Goal: Find specific page/section: Find specific page/section

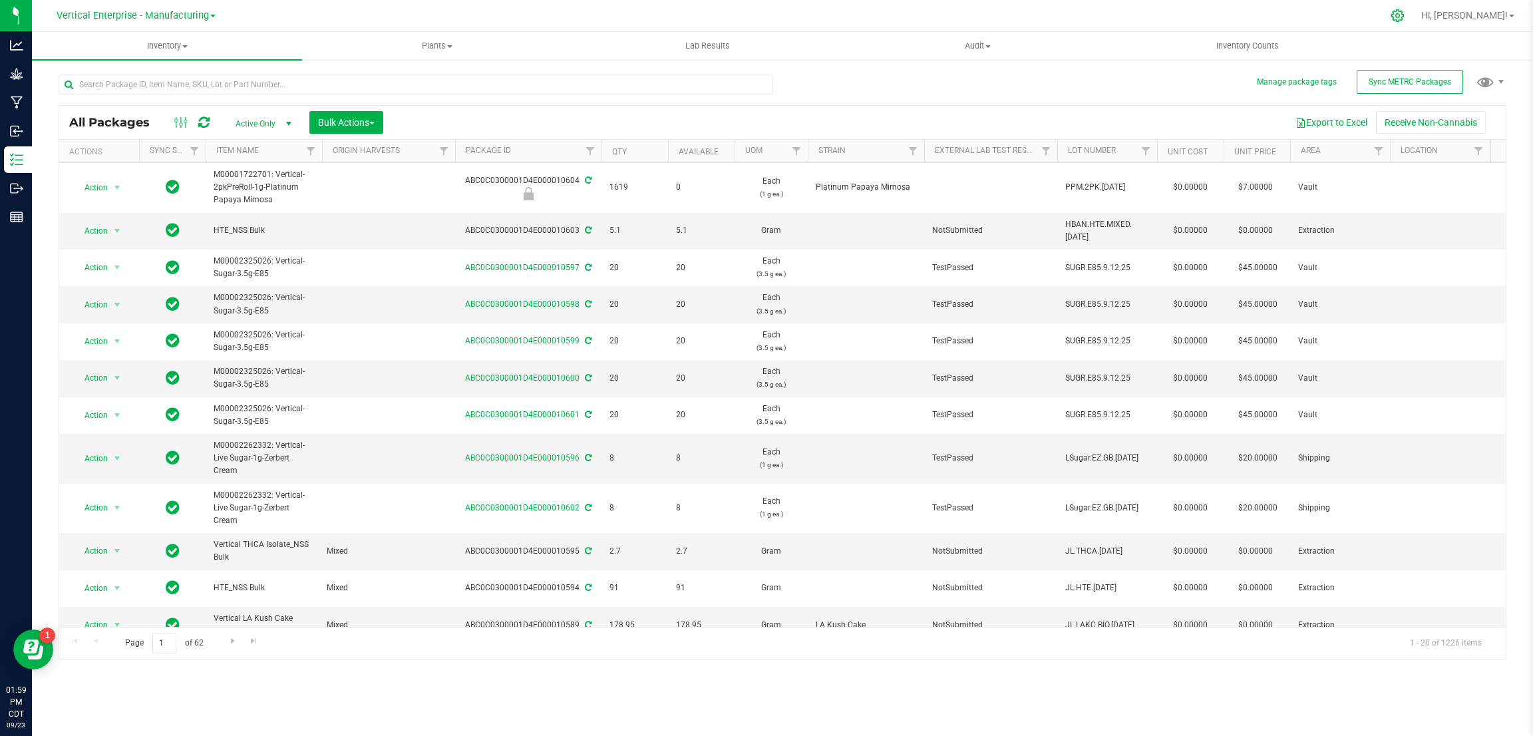
click at [1404, 17] on icon at bounding box center [1397, 16] width 14 height 14
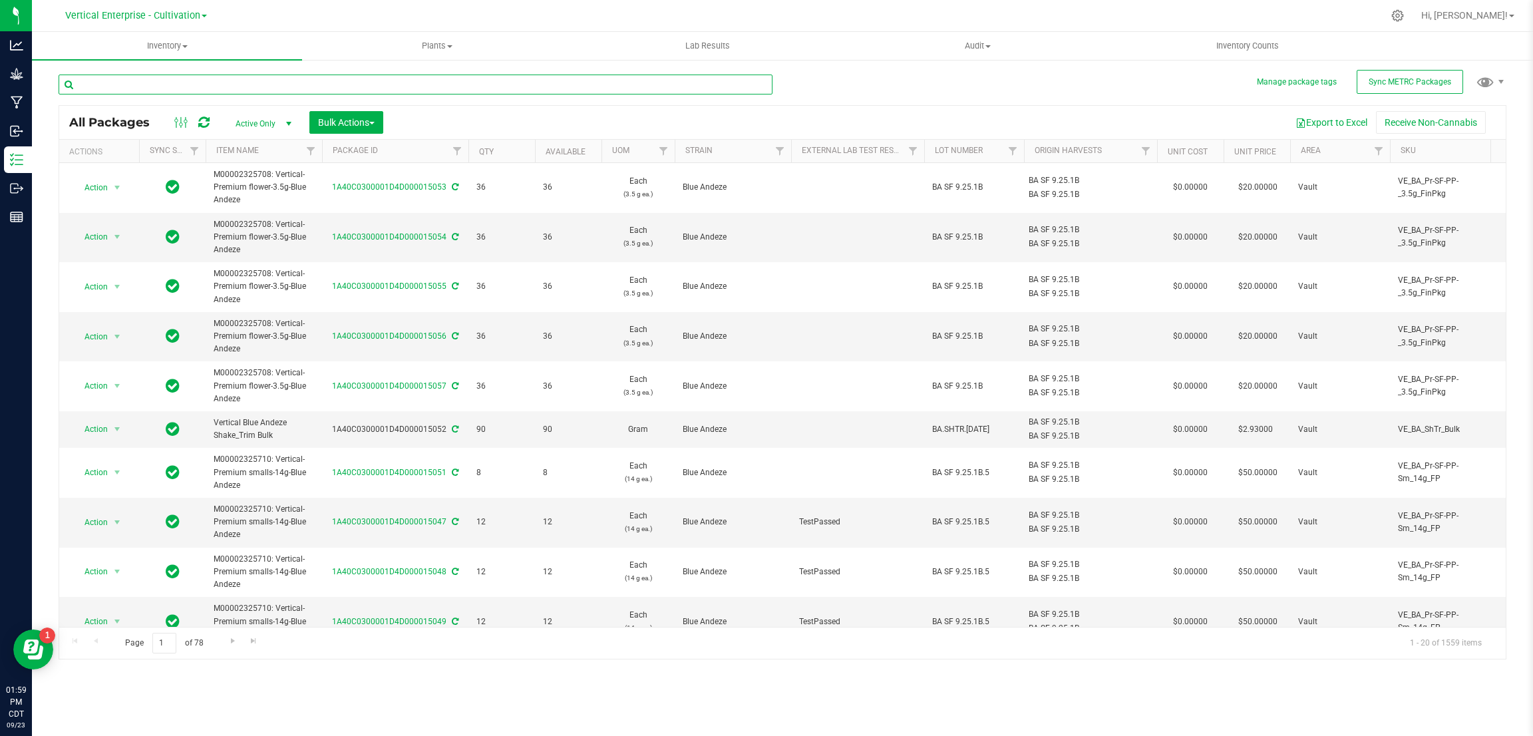
click at [243, 81] on input "text" at bounding box center [416, 85] width 714 height 20
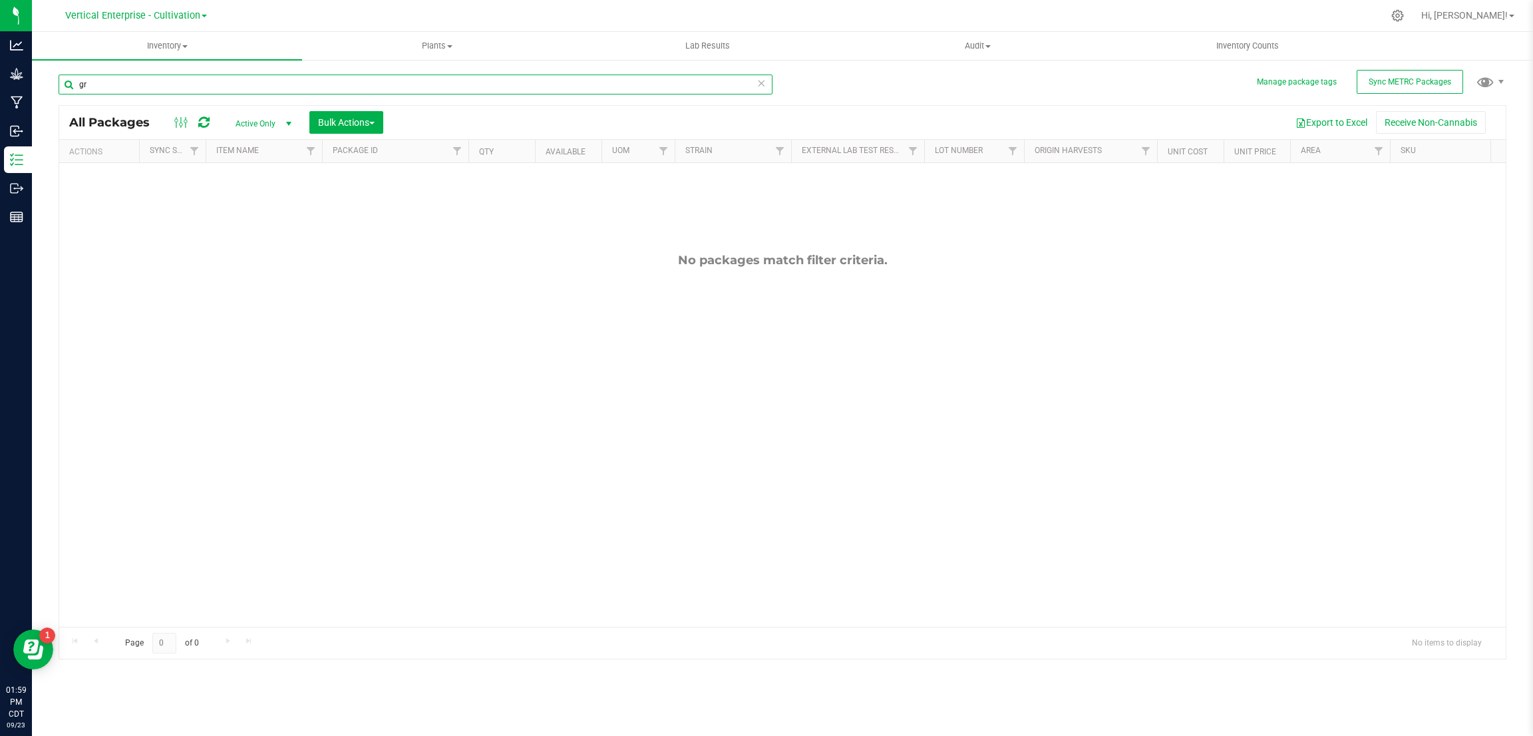
type input "g"
type input "purple punch"
click at [1404, 14] on icon at bounding box center [1397, 16] width 14 height 14
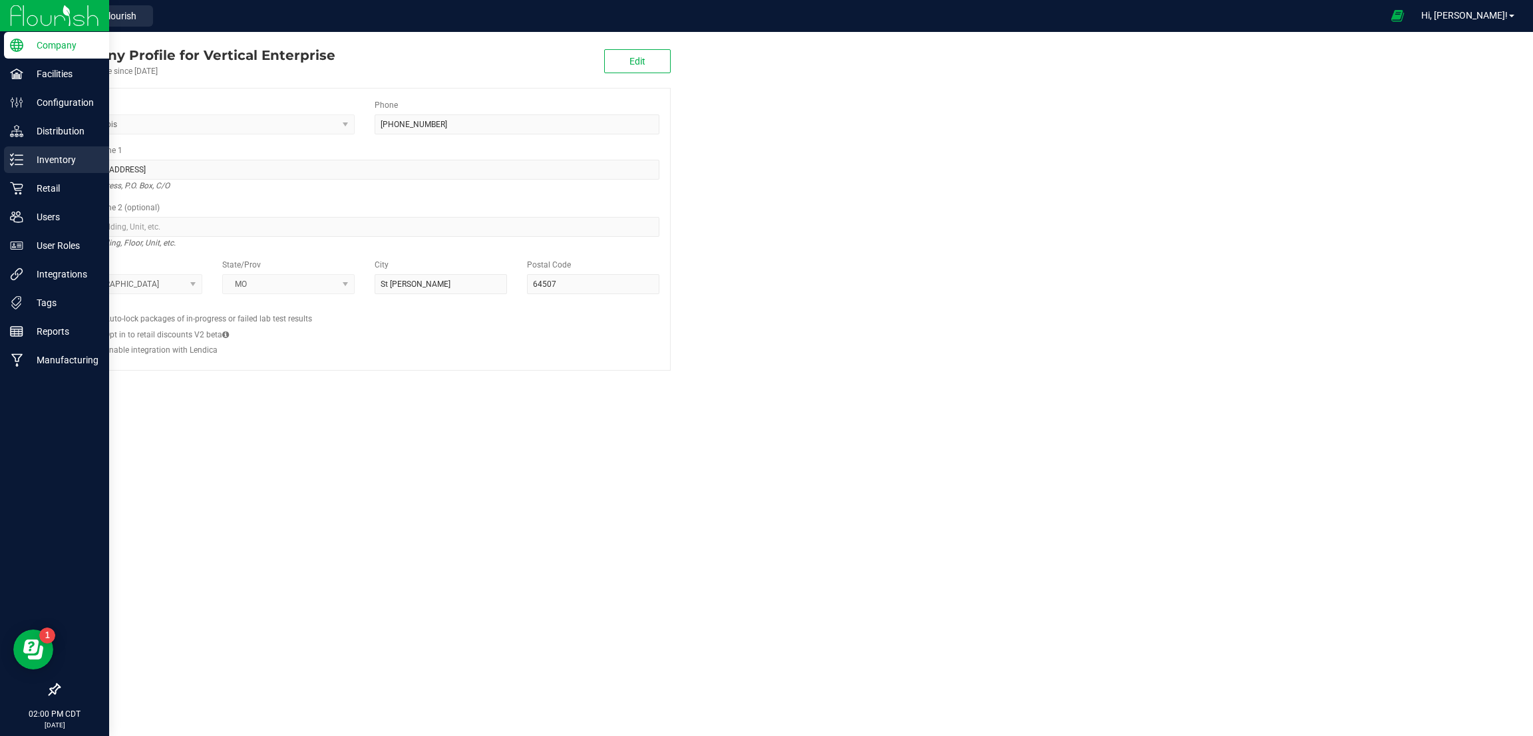
click at [46, 159] on p "Inventory" at bounding box center [63, 160] width 80 height 16
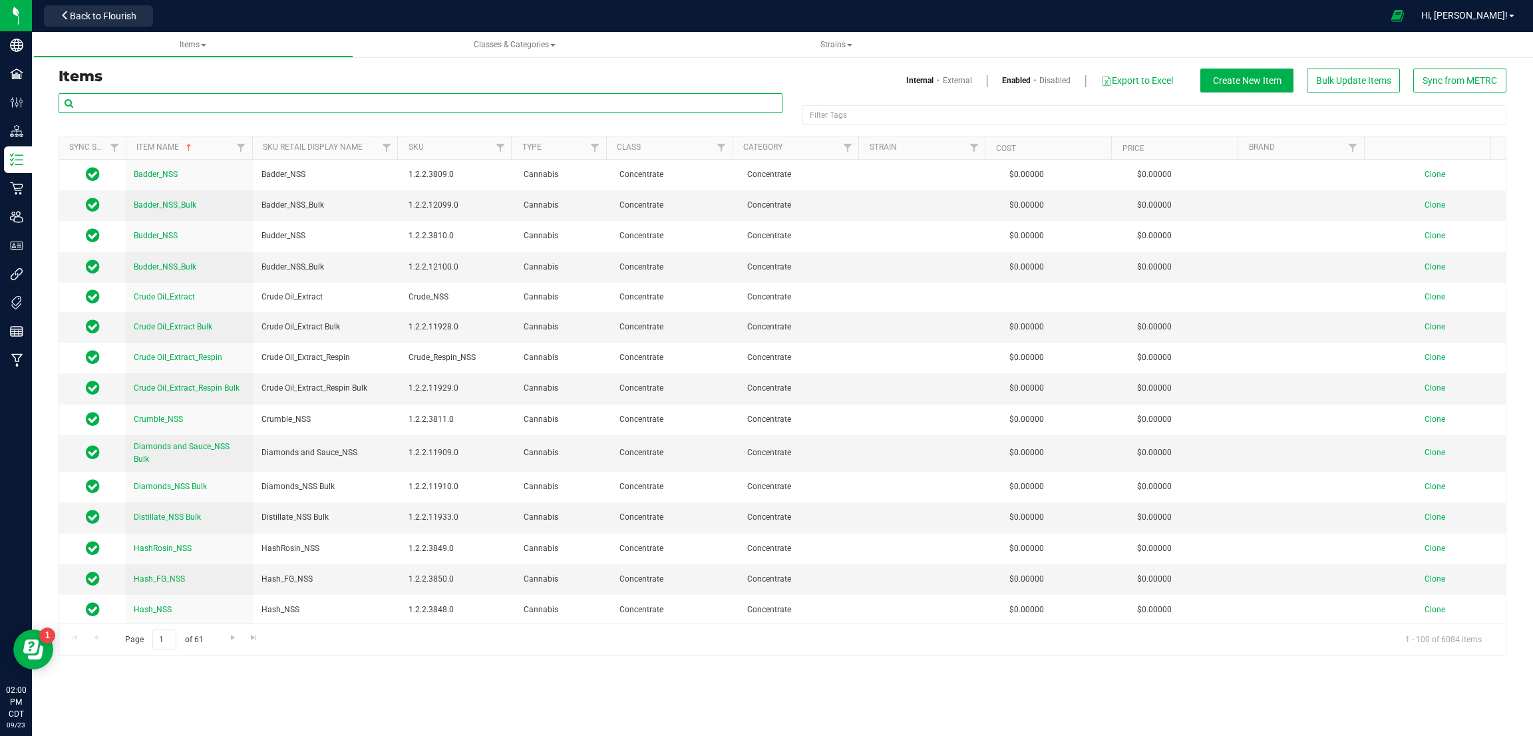
click at [170, 108] on input "text" at bounding box center [421, 103] width 724 height 20
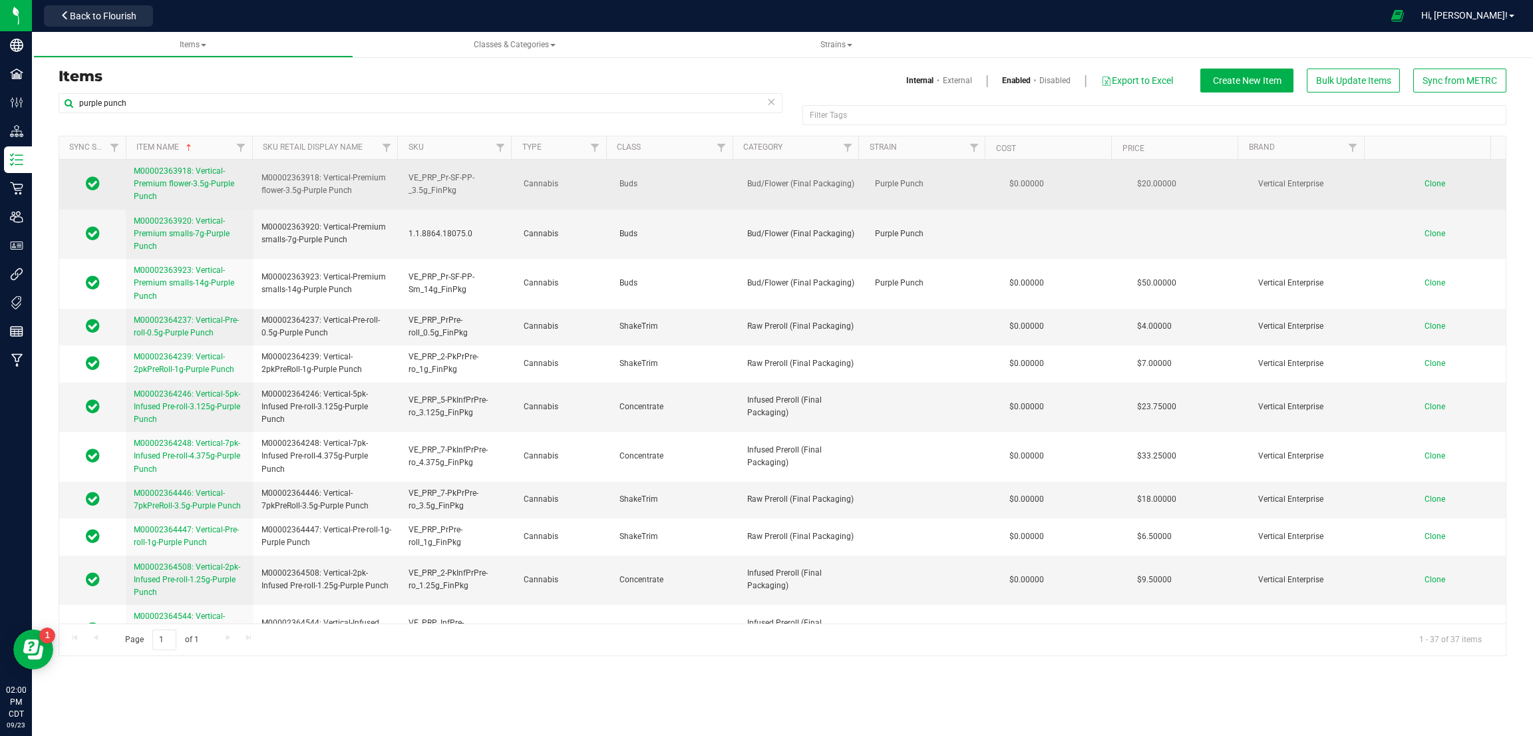
drag, startPoint x: 404, startPoint y: 176, endPoint x: 452, endPoint y: 194, distance: 50.9
click at [452, 194] on td "VE_PRP_Pr-SF-PP-_3.5g_FinPkg" at bounding box center [457, 185] width 115 height 50
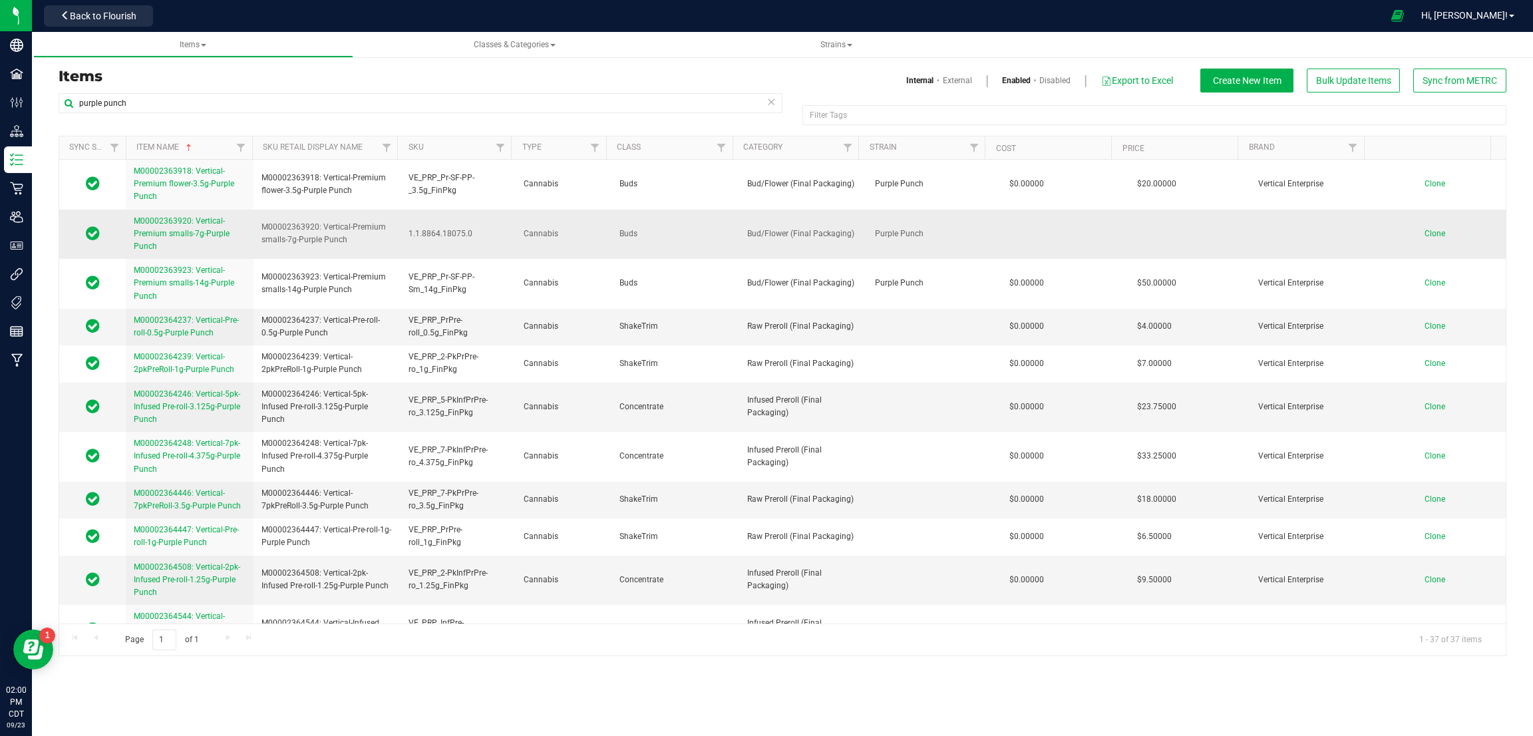
copy span "VE_PRP_Pr-SF-PP-_3.5g_FinPkg"
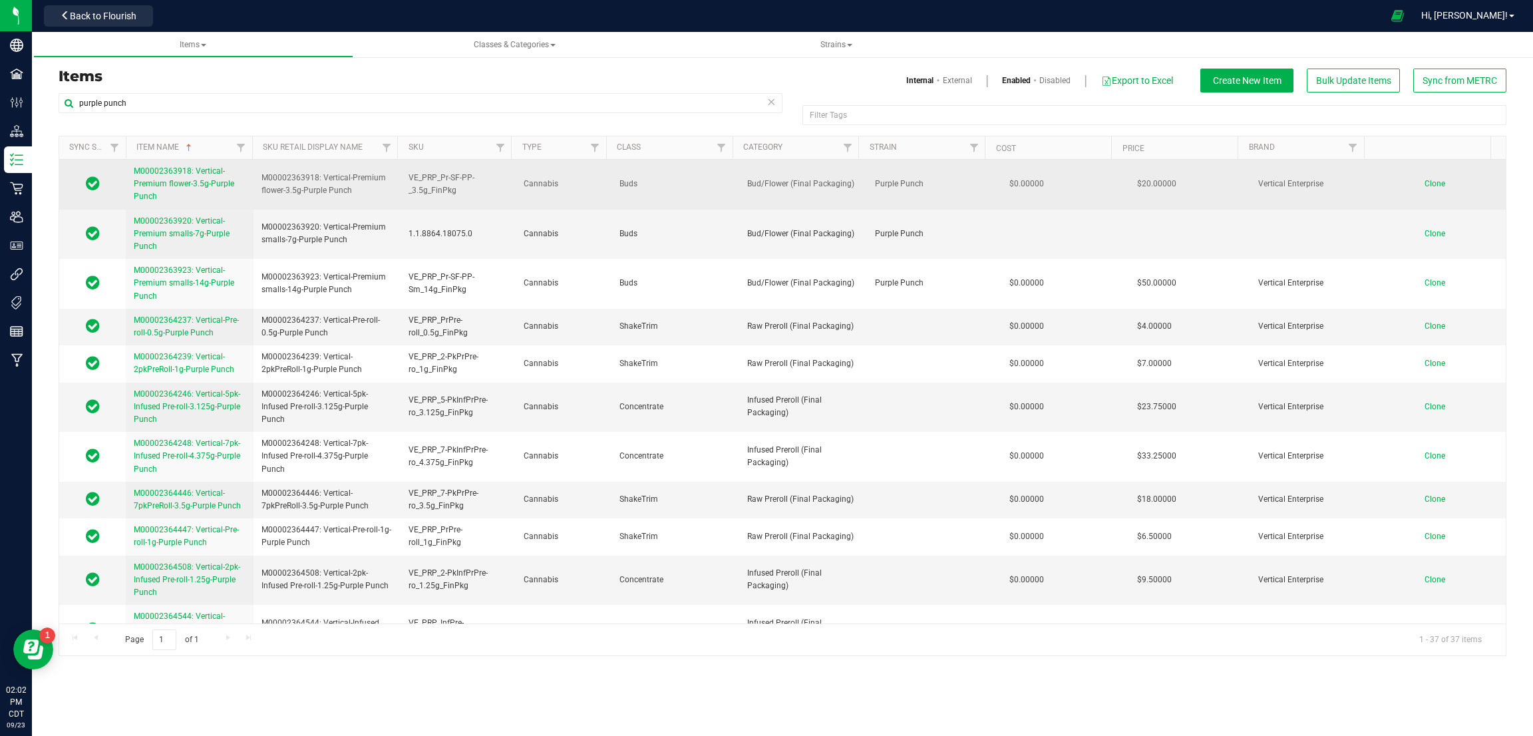
click at [449, 185] on span "VE_PRP_Pr-SF-PP-_3.5g_FinPkg" at bounding box center [457, 184] width 99 height 25
drag, startPoint x: 452, startPoint y: 190, endPoint x: 406, endPoint y: 180, distance: 46.8
click at [408, 180] on span "VE_PRP_Pr-SF-PP-_3.5g_FinPkg" at bounding box center [457, 184] width 99 height 25
copy span "VE_PRP_Pr-SF-PP-_3.5g_FinPkg"
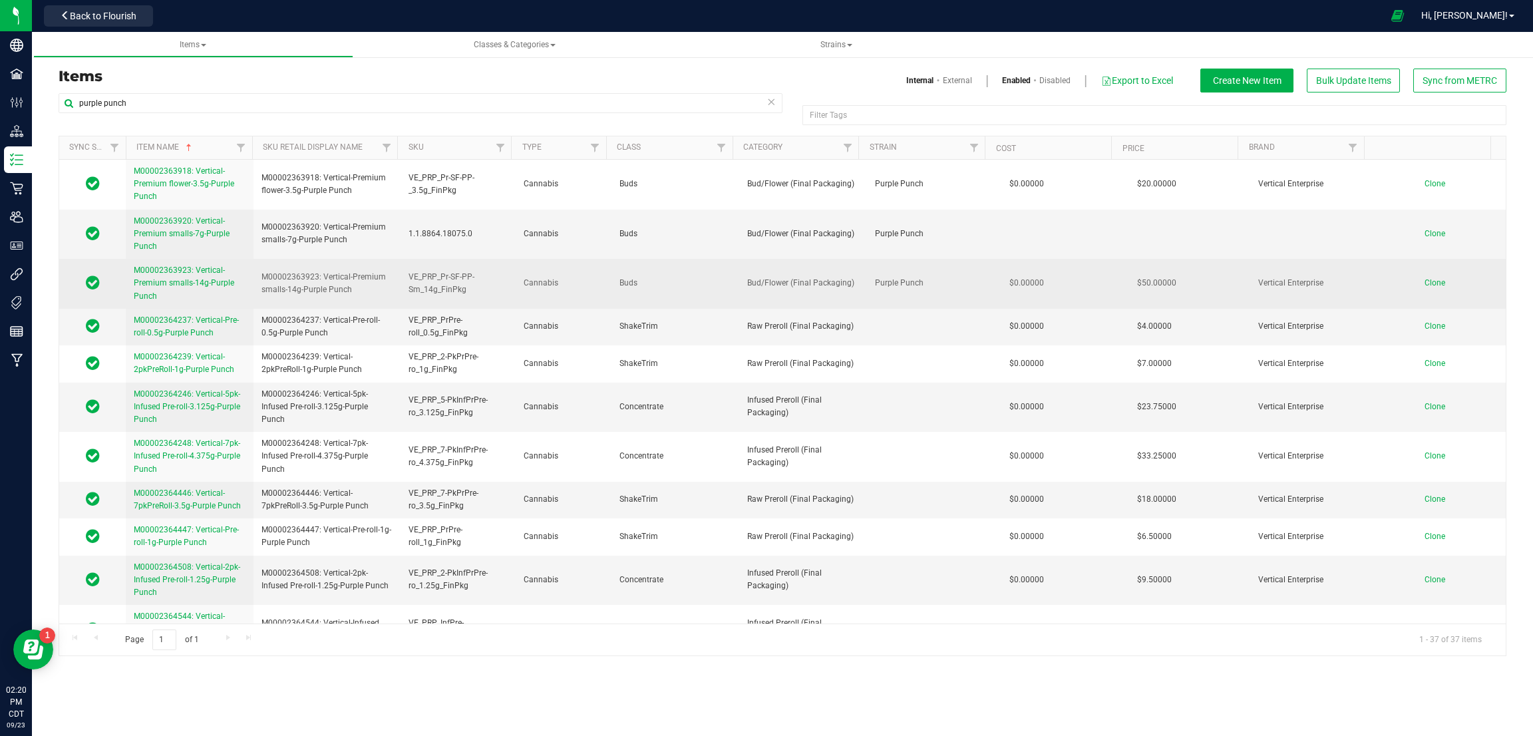
drag, startPoint x: 404, startPoint y: 275, endPoint x: 466, endPoint y: 291, distance: 63.9
click at [466, 291] on span "VE_PRP_Pr-SF-PP-Sm_14g_FinPkg" at bounding box center [457, 283] width 99 height 25
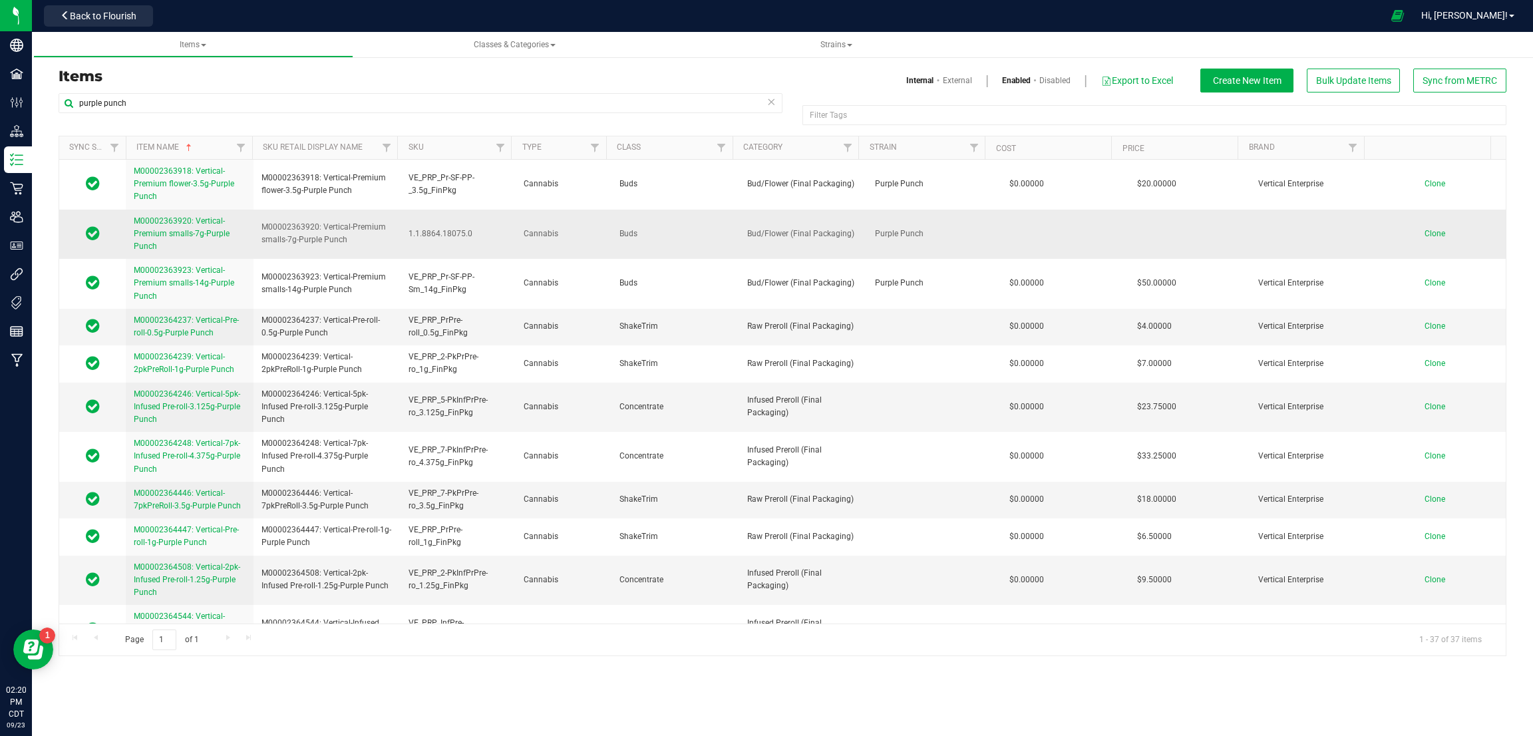
copy span "VE_PRP_Pr-SF-PP-Sm_14g_FinPkg"
click at [153, 100] on input "purple punch" at bounding box center [421, 103] width 724 height 20
type input "p"
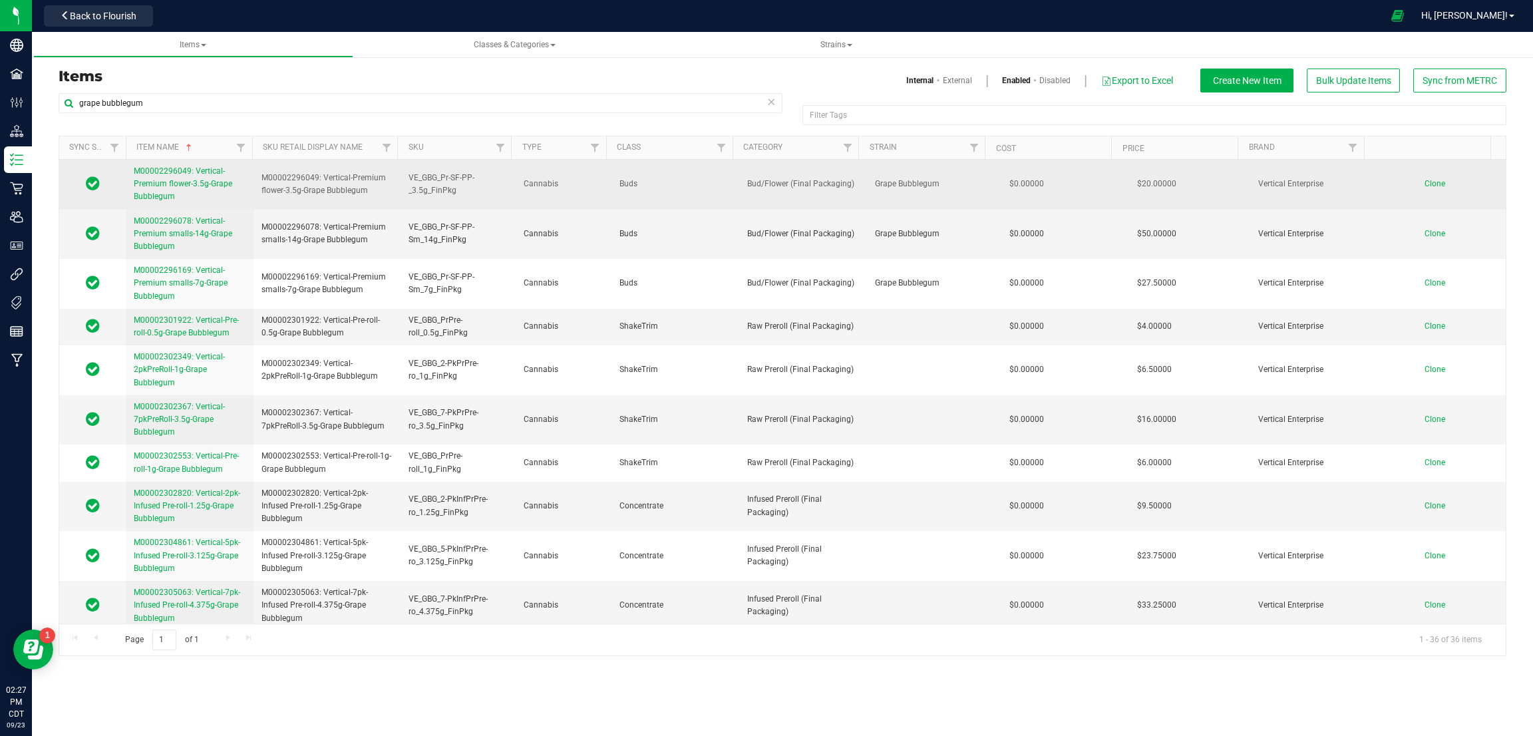
drag, startPoint x: 452, startPoint y: 190, endPoint x: 384, endPoint y: 189, distance: 67.9
click at [408, 177] on span "VE_GBG_Pr-SF-PP-_3.5g_FinPkg" at bounding box center [457, 184] width 99 height 25
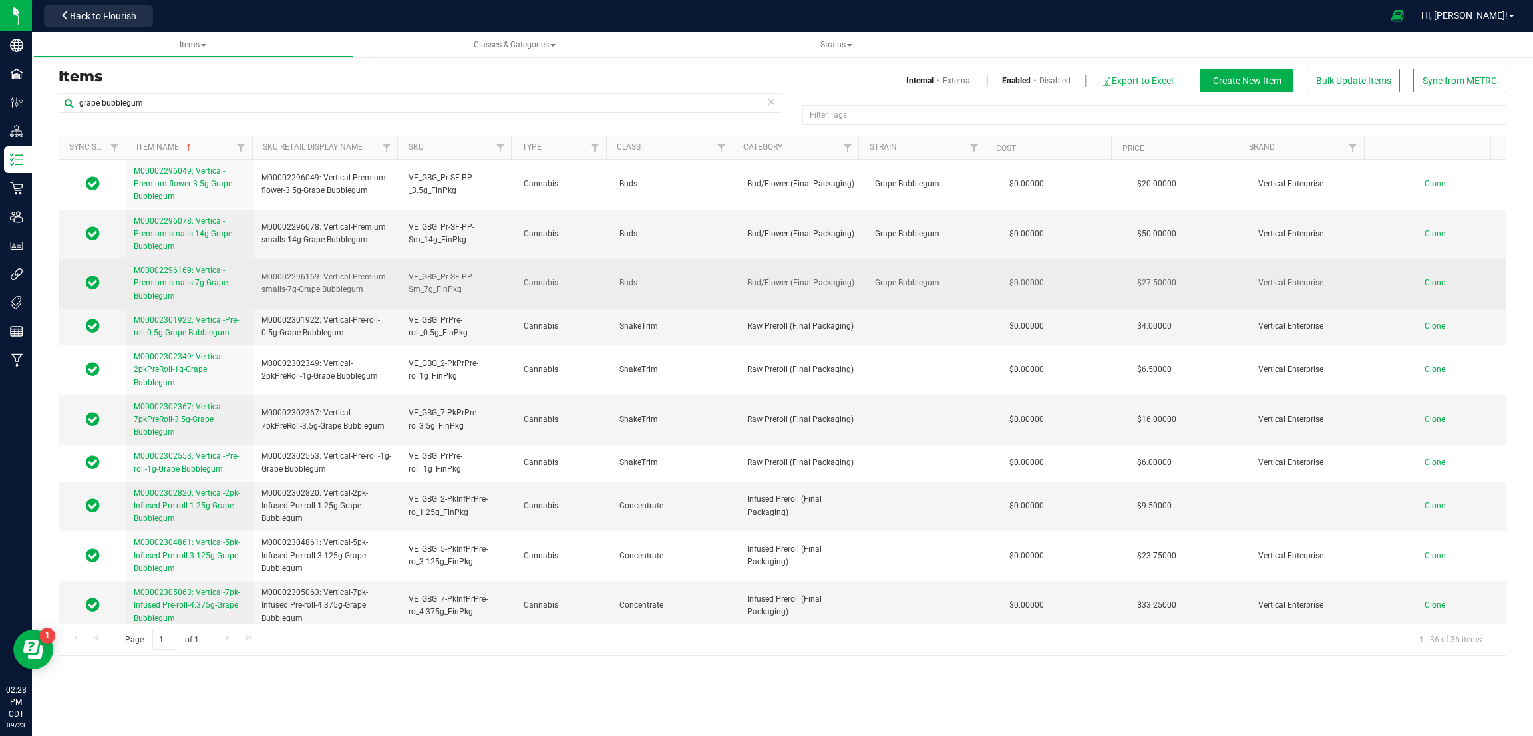
copy span "VE_GBG_Pr-SF-PP-_3.5g_FinPkg"
drag, startPoint x: 462, startPoint y: 289, endPoint x: 405, endPoint y: 276, distance: 58.7
click at [408, 277] on span "VE_GBG_Pr-SF-PP-Sm_7g_FinPkg" at bounding box center [457, 283] width 99 height 25
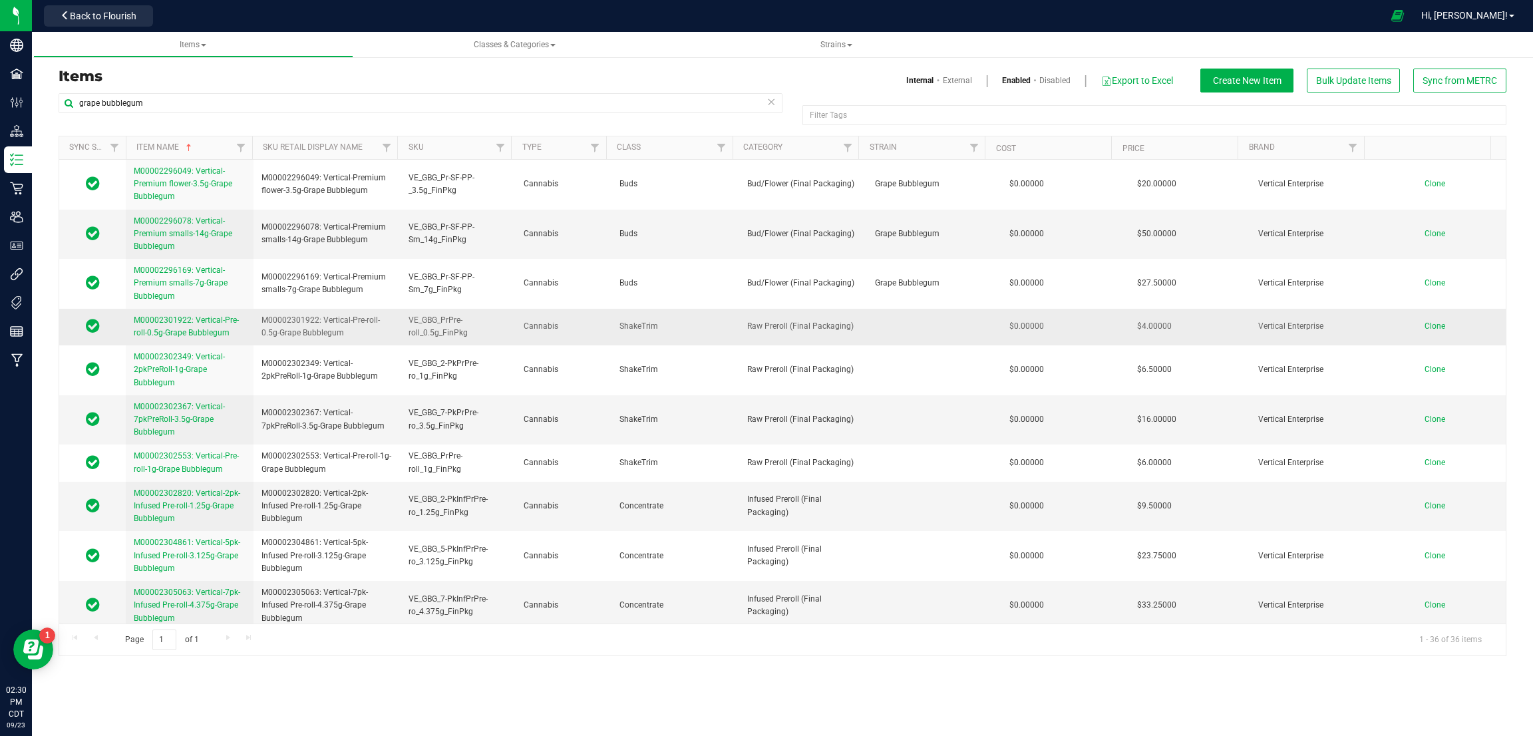
copy span "VE_GBG_Pr-SF-PP-Sm_7g_FinPkg"
drag, startPoint x: 461, startPoint y: 239, endPoint x: 406, endPoint y: 226, distance: 56.3
click at [408, 226] on span "VE_GBG_Pr-SF-PP-Sm_14g_FinPkg" at bounding box center [457, 233] width 99 height 25
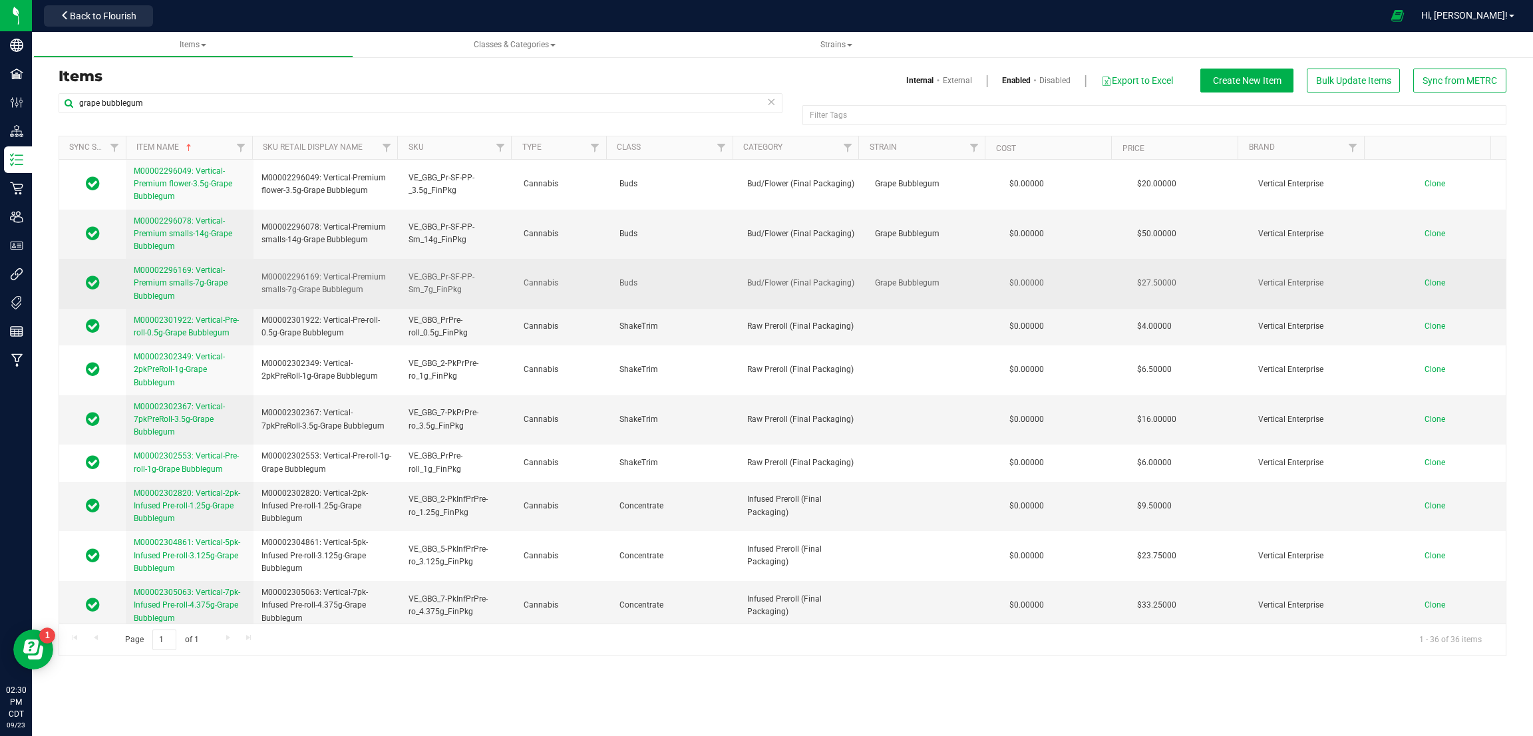
copy span "VE_GBG_Pr-SF-PP-Sm_14g_FinPkg"
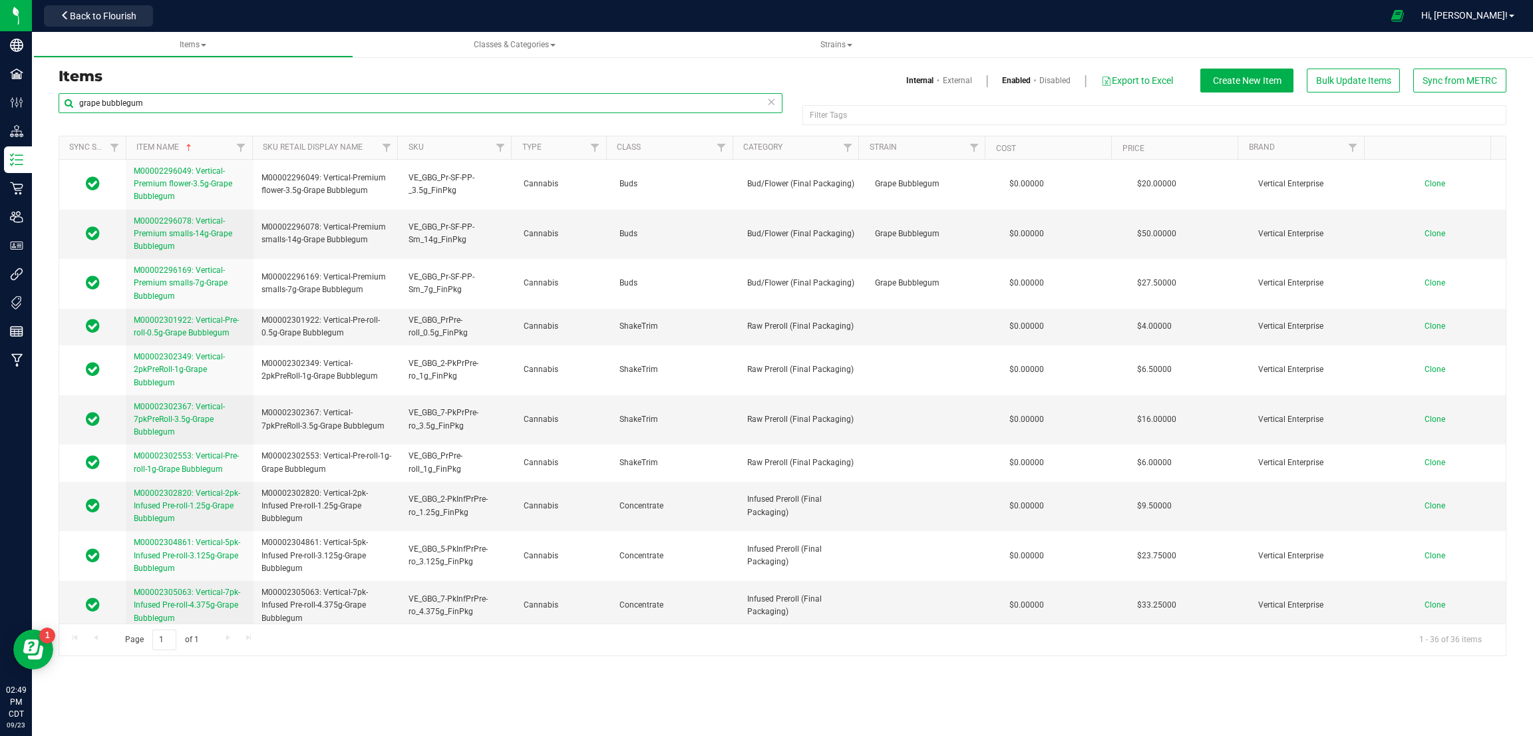
click at [233, 109] on input "grape bubblegum" at bounding box center [421, 103] width 724 height 20
type input "g"
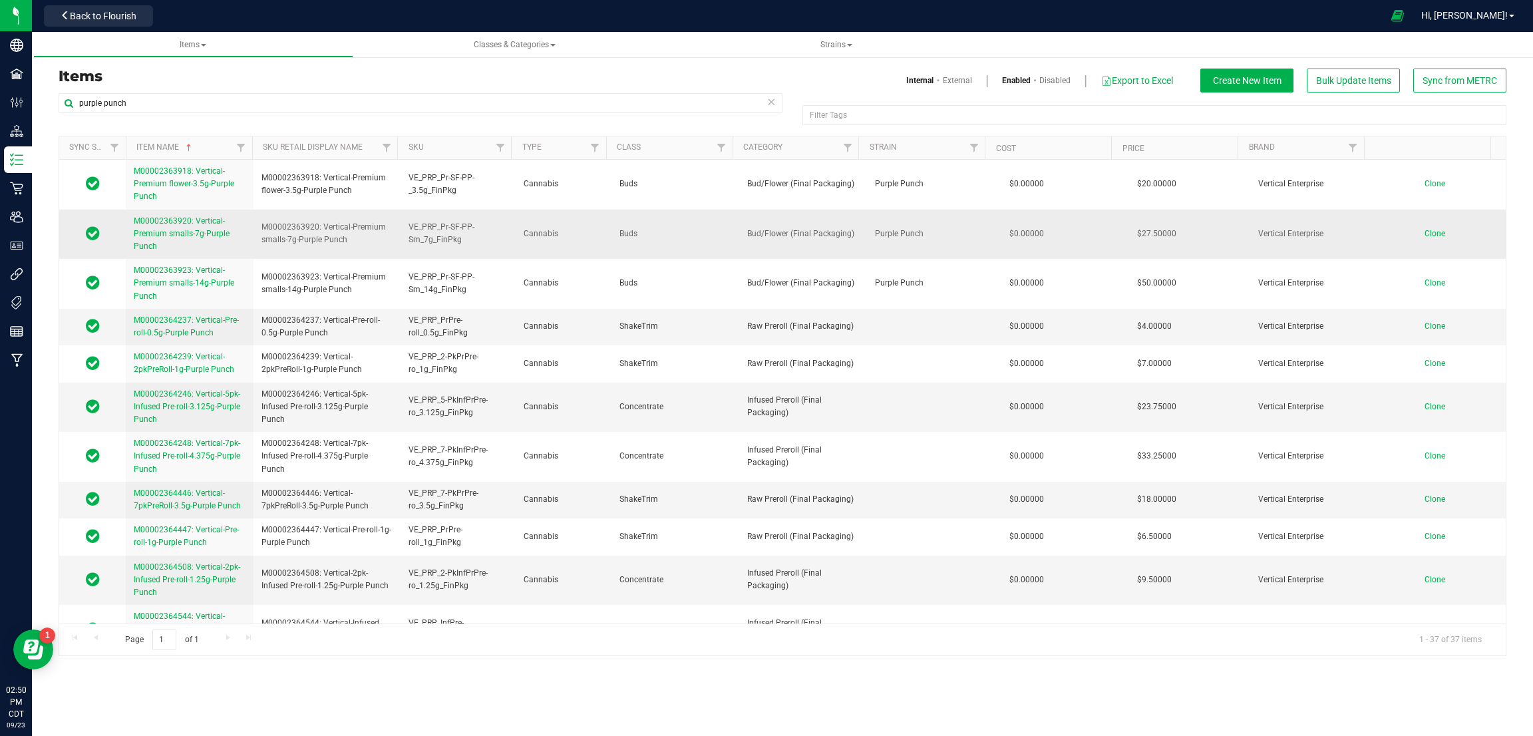
drag, startPoint x: 457, startPoint y: 237, endPoint x: 405, endPoint y: 222, distance: 54.1
click at [408, 222] on span "VE_PRP_Pr-SF-PP-Sm_7g_FinPkg" at bounding box center [457, 233] width 99 height 25
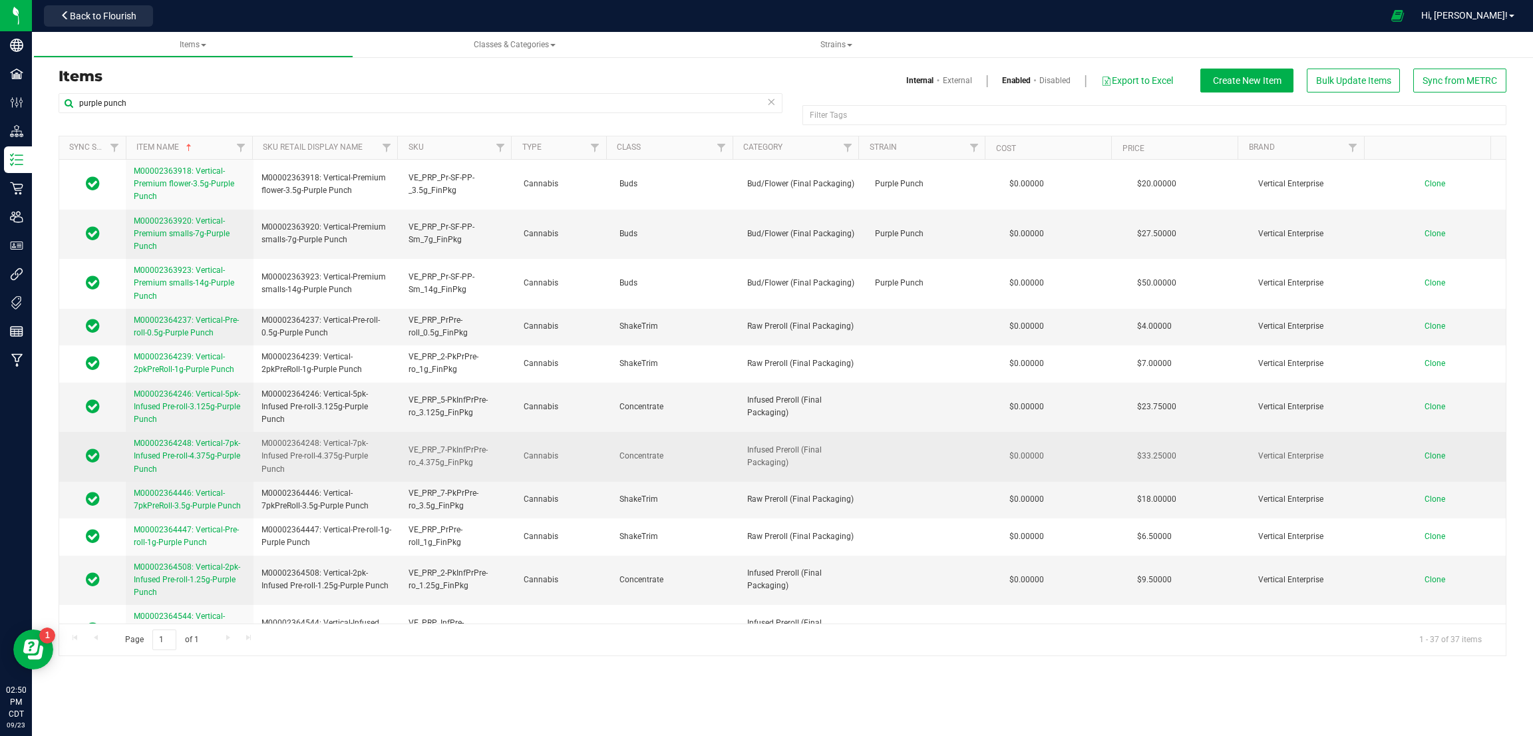
copy span "VE_PRP_Pr-SF-PP-Sm_7g_FinPkg"
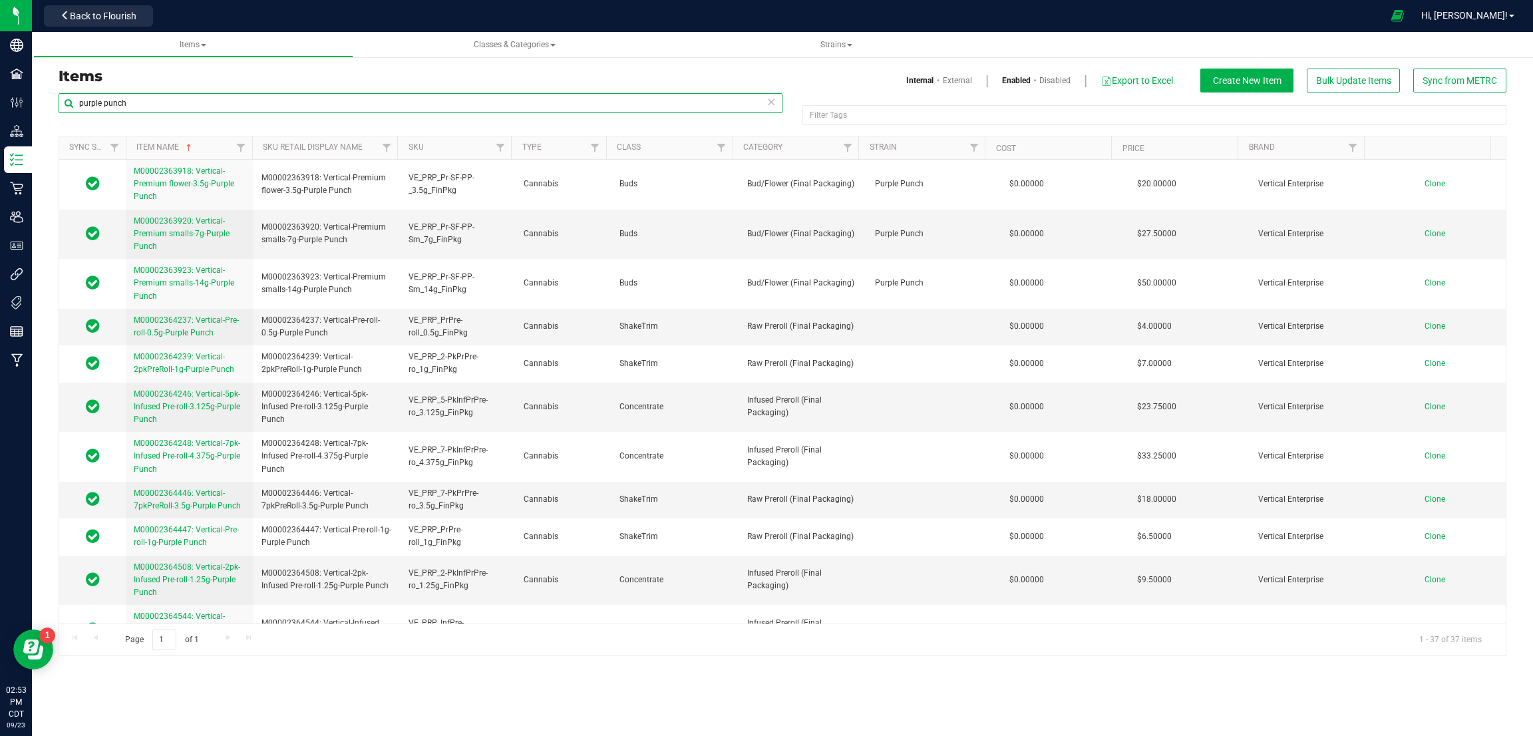
drag, startPoint x: 135, startPoint y: 104, endPoint x: 65, endPoint y: 88, distance: 72.3
click at [67, 91] on div "Items Internal External Enabled Disabled Export to Excel Create New Item Bulk U…" at bounding box center [782, 362] width 1467 height 587
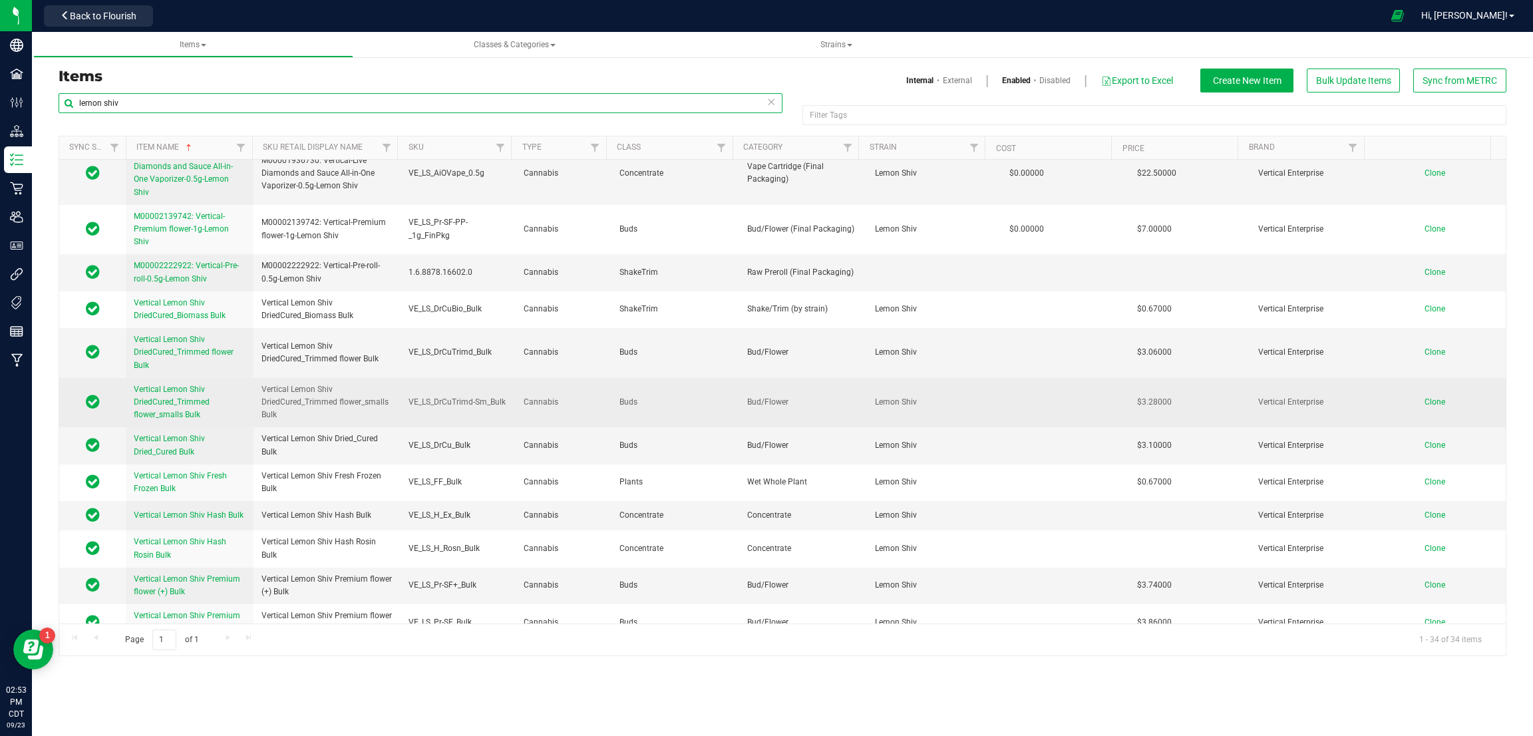
scroll to position [825, 0]
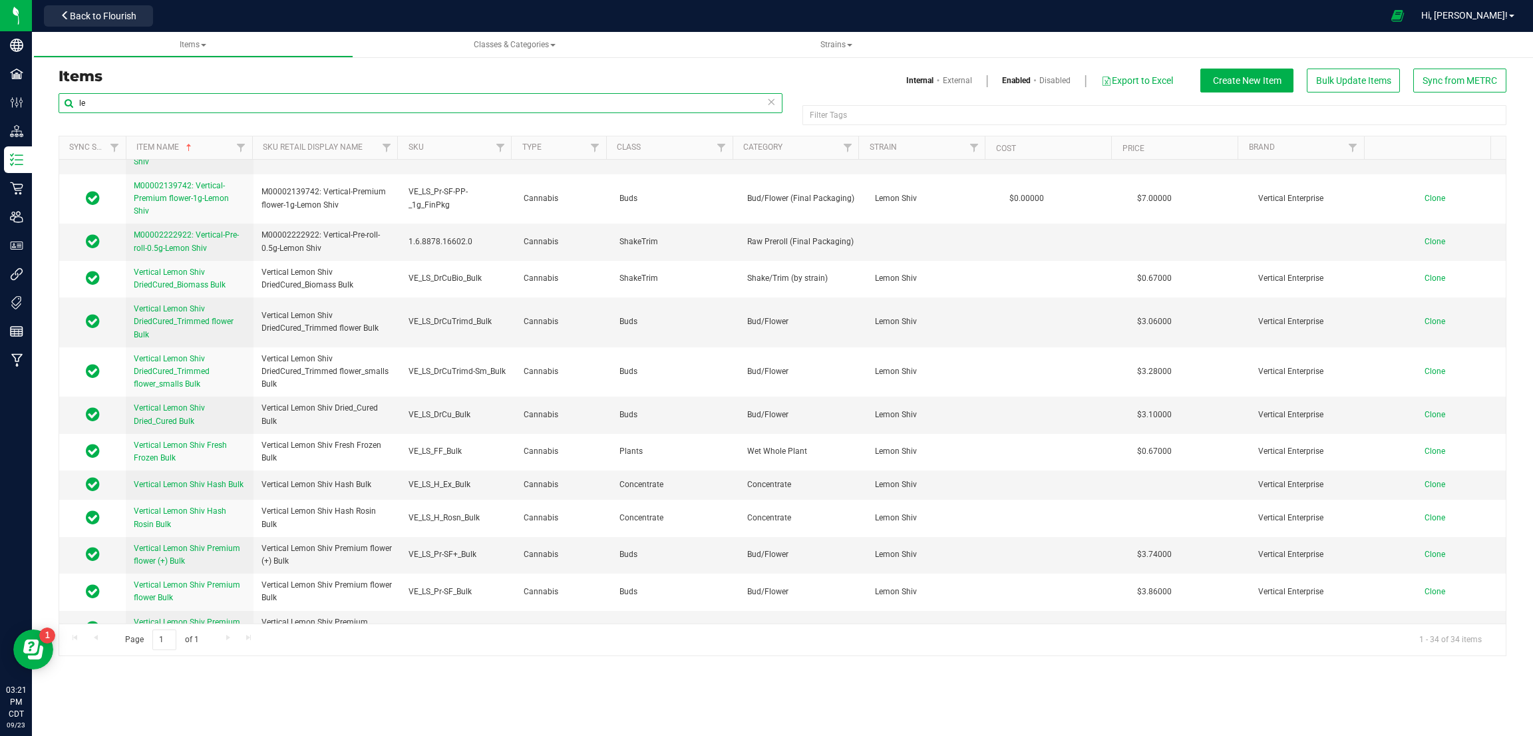
type input "l"
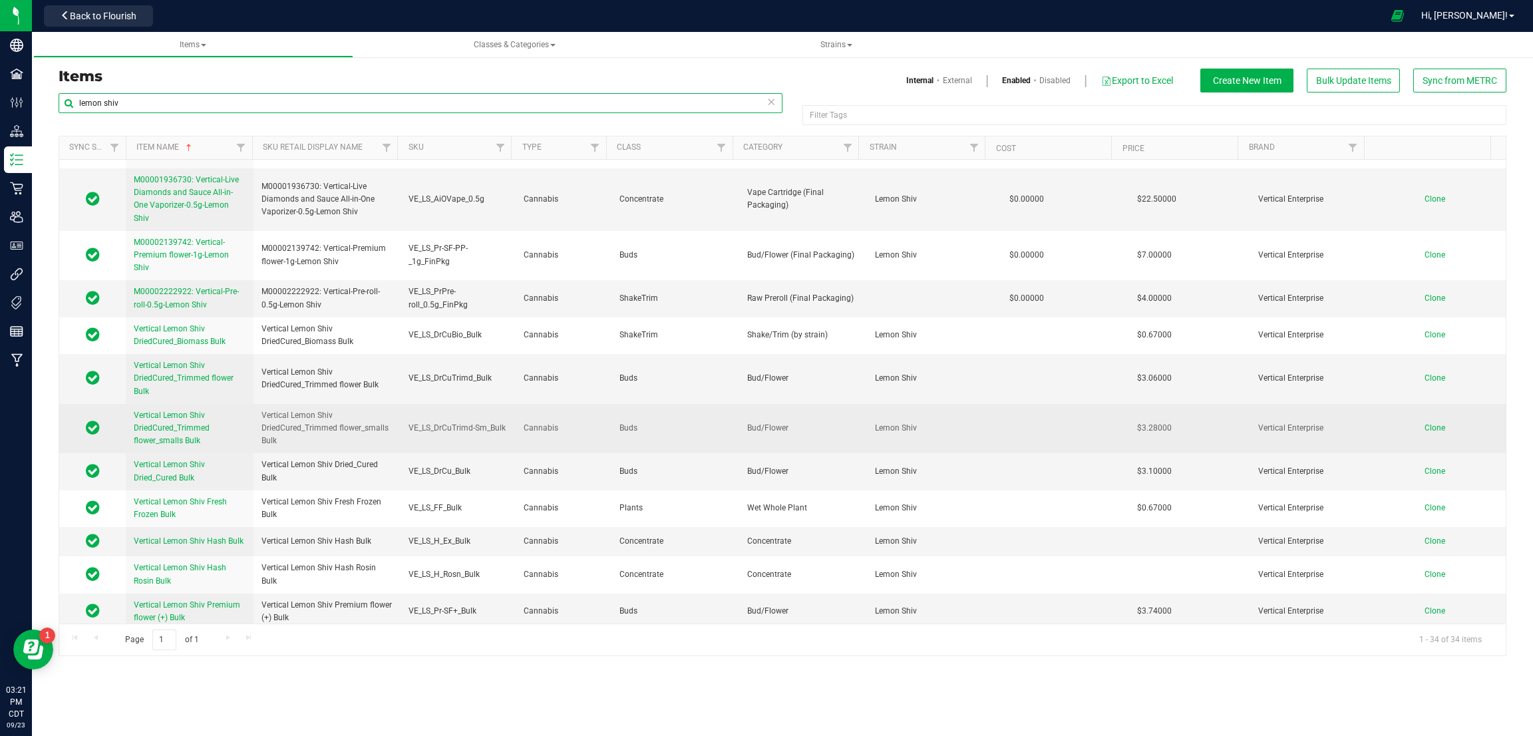
scroll to position [798, 0]
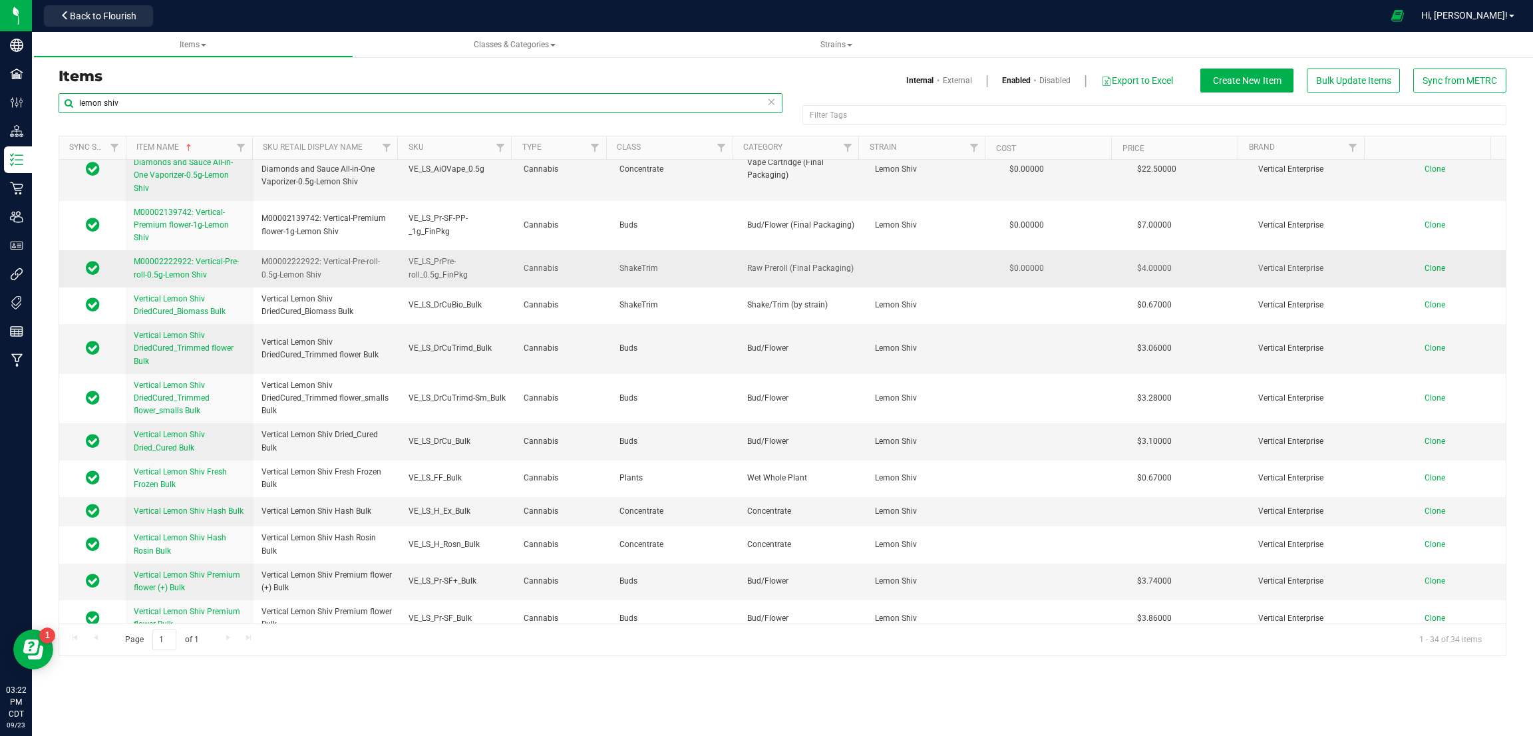
type input "lemon shiv"
drag, startPoint x: 465, startPoint y: 275, endPoint x: 406, endPoint y: 261, distance: 60.8
click at [408, 261] on span "VE_LS_PrPre-roll_0.5g_FinPkg" at bounding box center [457, 267] width 99 height 25
copy span "VE_LS_PrPre-roll_0.5g_FinPkg"
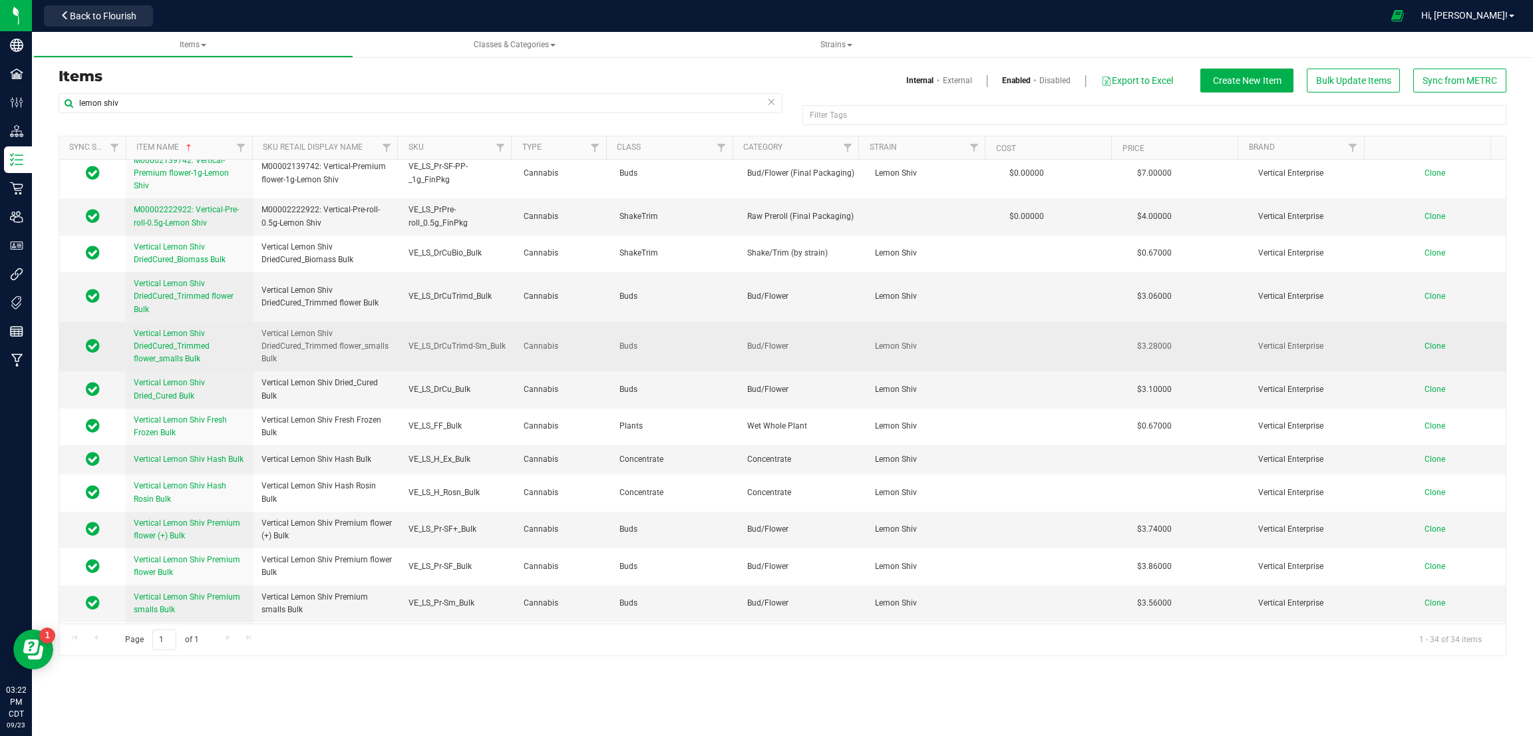
scroll to position [897, 0]
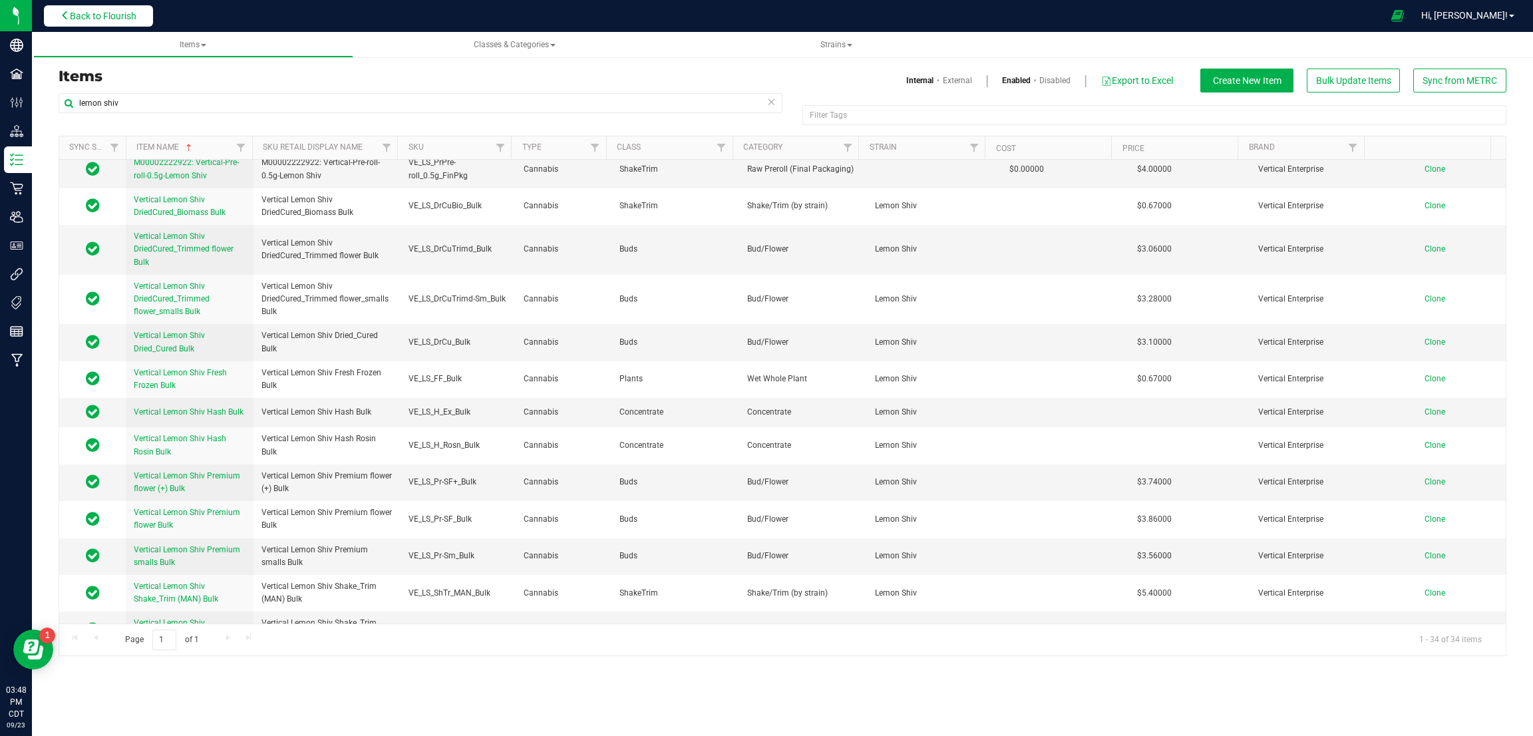
click at [124, 11] on span "Back to Flourish" at bounding box center [103, 16] width 67 height 11
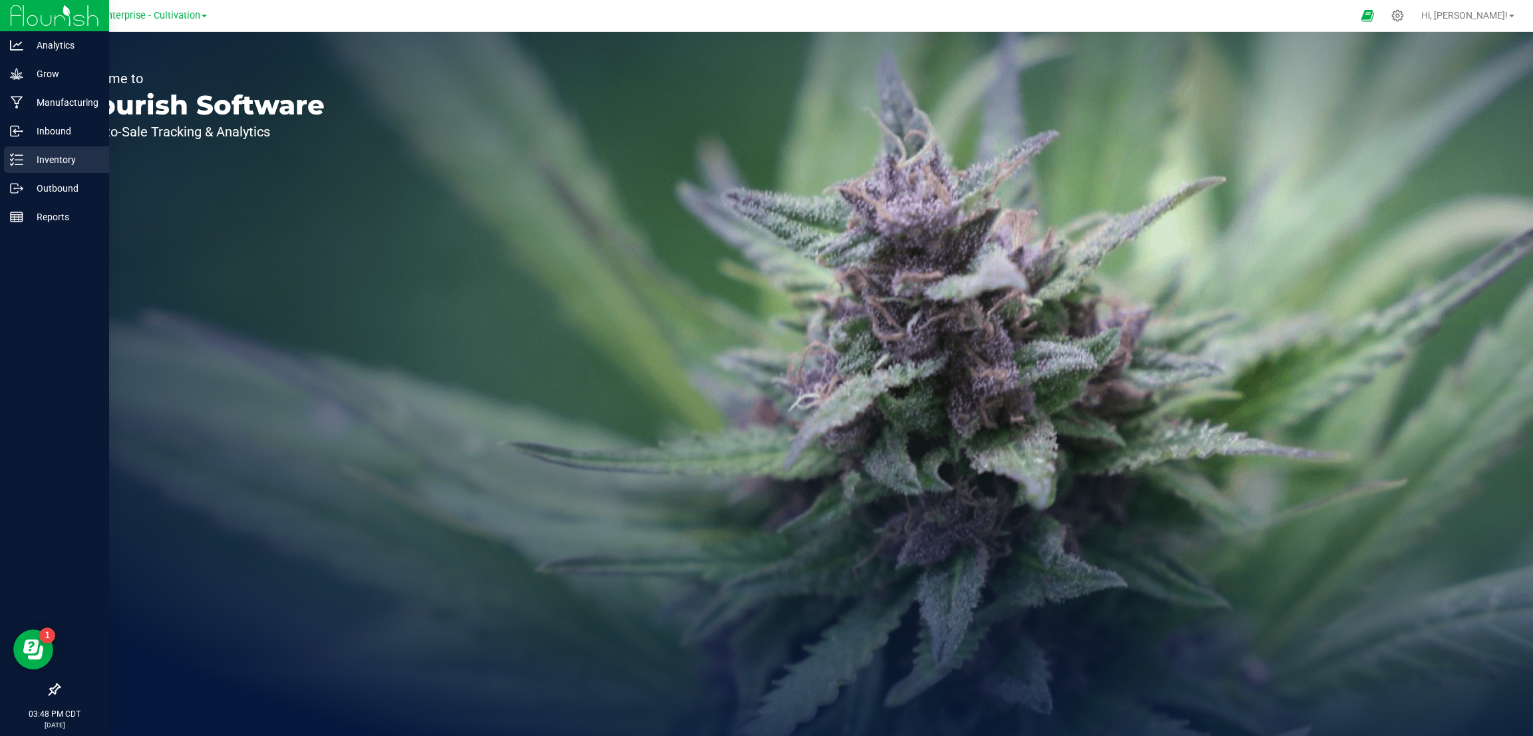
click at [50, 156] on p "Inventory" at bounding box center [63, 160] width 80 height 16
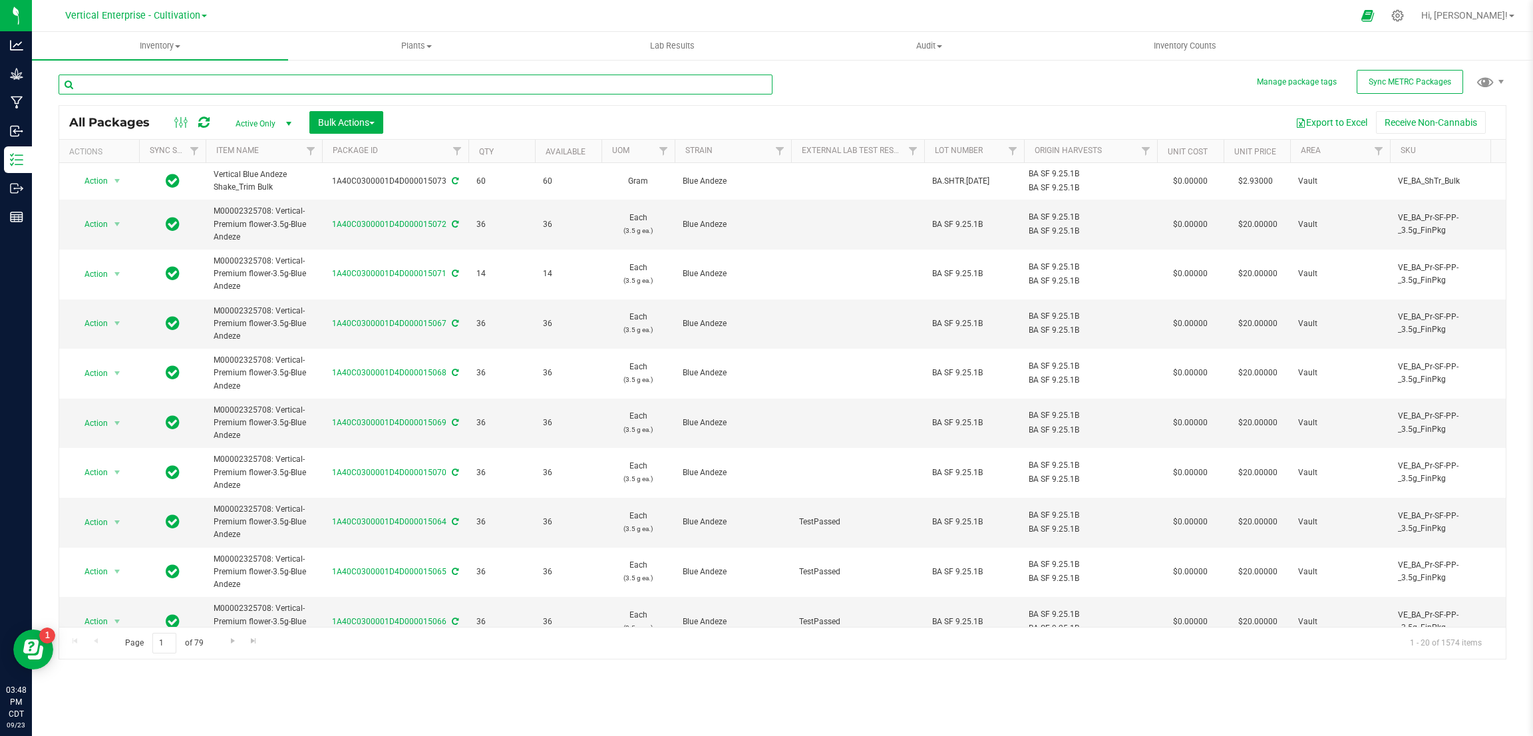
click at [222, 84] on input "text" at bounding box center [416, 85] width 714 height 20
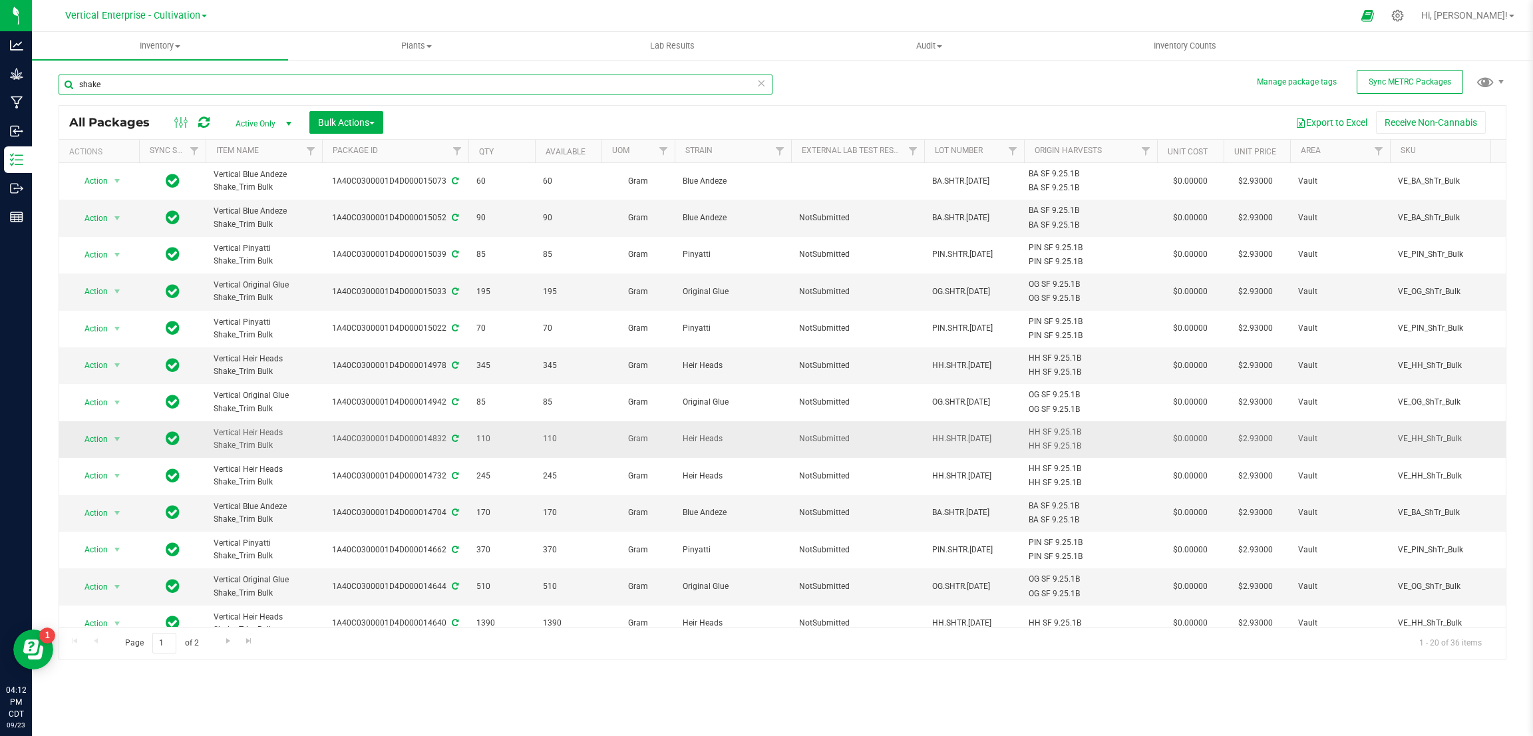
scroll to position [100, 0]
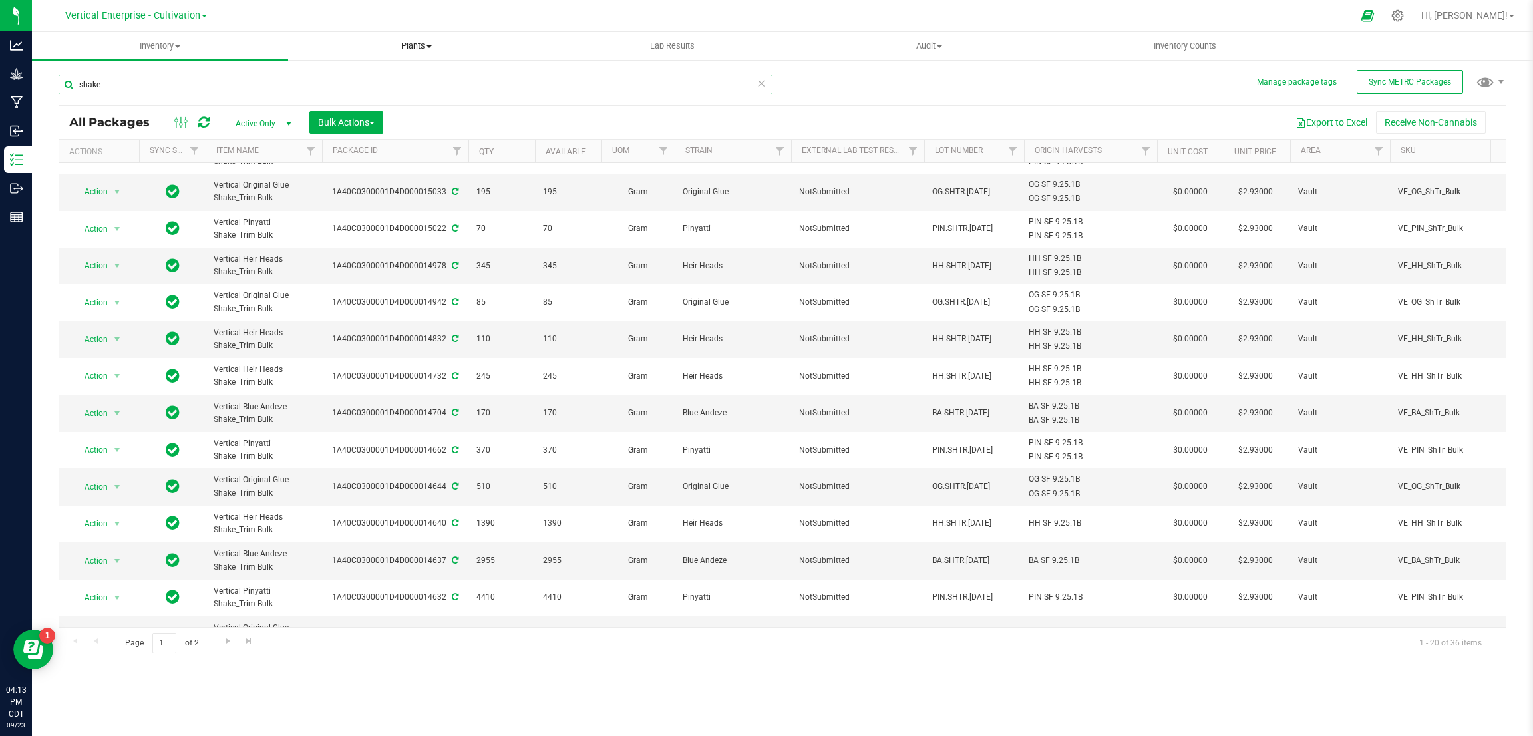
type input "shake"
